Goal: Information Seeking & Learning: Find contact information

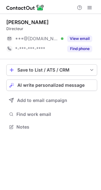
scroll to position [3, 3]
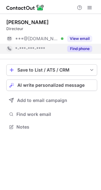
click at [80, 44] on div "Find phone" at bounding box center [78, 49] width 29 height 10
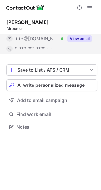
click at [81, 40] on button "View email" at bounding box center [80, 39] width 25 height 6
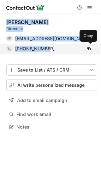
drag, startPoint x: 3, startPoint y: 17, endPoint x: 48, endPoint y: 52, distance: 57.4
click at [48, 52] on div "[PERSON_NAME] Directeur [EMAIL_ADDRESS][DOMAIN_NAME] Verified Copy [PHONE_NUMBE…" at bounding box center [50, 75] width 101 height 123
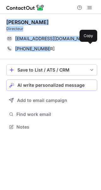
copy div "[PERSON_NAME] Directeur [EMAIL_ADDRESS][DOMAIN_NAME] Verified Copy [PHONE_NUMBE…"
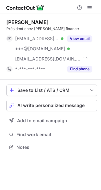
scroll to position [143, 101]
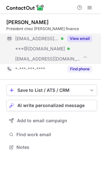
click at [74, 42] on button "View email" at bounding box center [80, 39] width 25 height 6
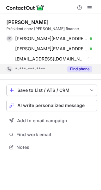
click at [78, 71] on button "Find phone" at bounding box center [80, 69] width 25 height 6
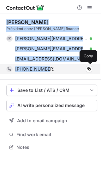
drag, startPoint x: 6, startPoint y: 21, endPoint x: 49, endPoint y: 69, distance: 65.6
click at [49, 69] on div "Francis Maheu Président chez Eddy finance francis.maheu@financetoimieux.com Ver…" at bounding box center [50, 85] width 101 height 143
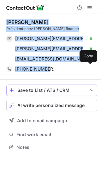
copy div "Francis Maheu Président chez Eddy finance francis.maheu@financetoimieux.com Ver…"
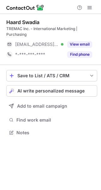
scroll to position [128, 101]
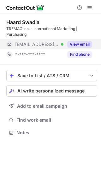
click at [78, 43] on button "View email" at bounding box center [80, 44] width 25 height 6
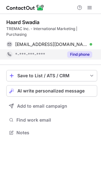
click at [77, 49] on div "Find phone" at bounding box center [78, 54] width 29 height 10
click at [76, 54] on div "*-***-***-****" at bounding box center [53, 55] width 77 height 6
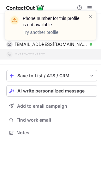
click at [90, 16] on span at bounding box center [91, 16] width 5 height 6
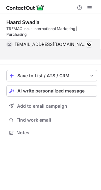
scroll to position [118, 101]
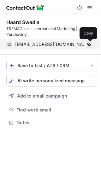
click at [87, 44] on button at bounding box center [89, 44] width 6 height 6
click at [88, 44] on span at bounding box center [89, 44] width 5 height 5
